Goal: Find specific page/section: Find specific page/section

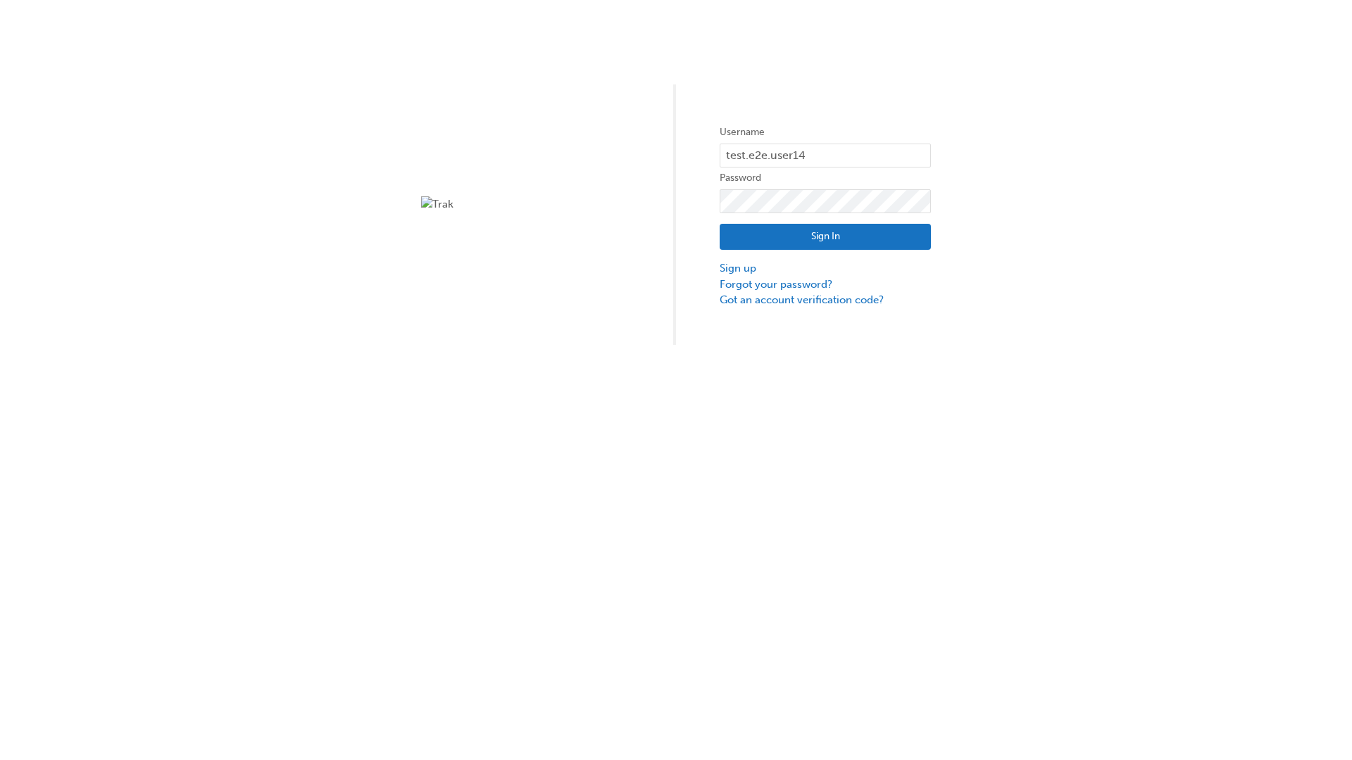
type input "test.e2e.user14"
